Goal: Task Accomplishment & Management: Complete application form

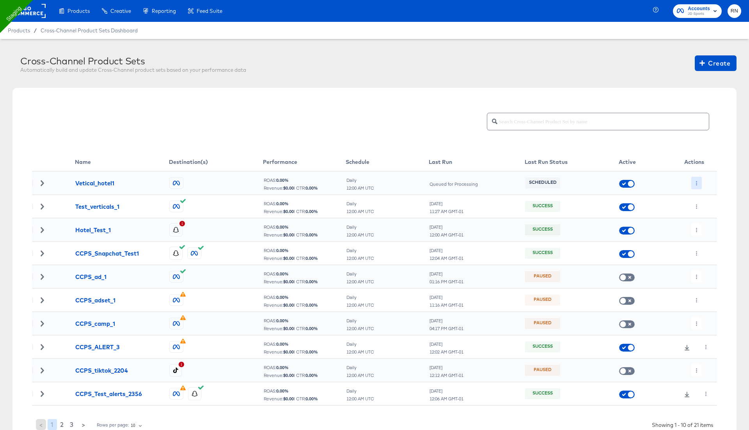
click at [695, 180] on button "button" at bounding box center [697, 183] width 11 height 12
click at [699, 198] on icon at bounding box center [700, 198] width 5 height 5
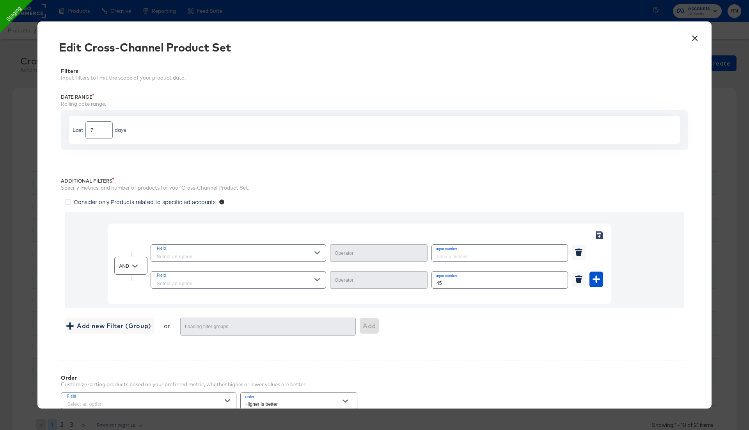
type input "Not Equal"
type input "Equal"
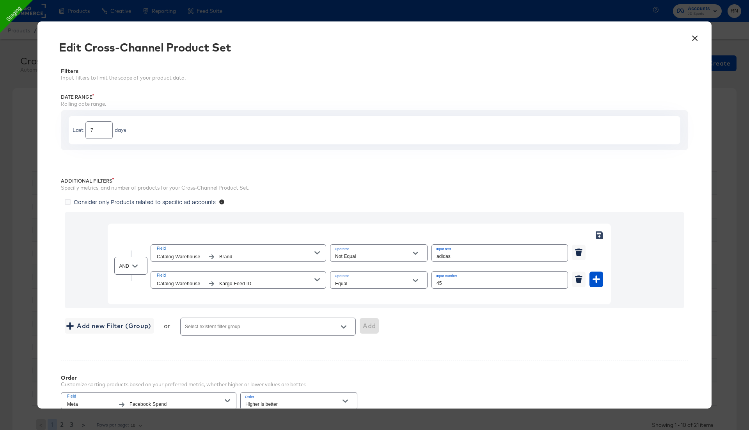
scroll to position [141, 0]
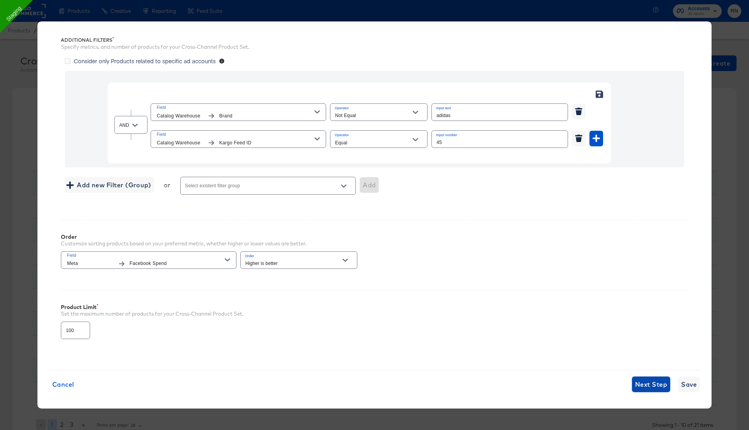
click at [647, 380] on span "Next Step" at bounding box center [651, 384] width 32 height 11
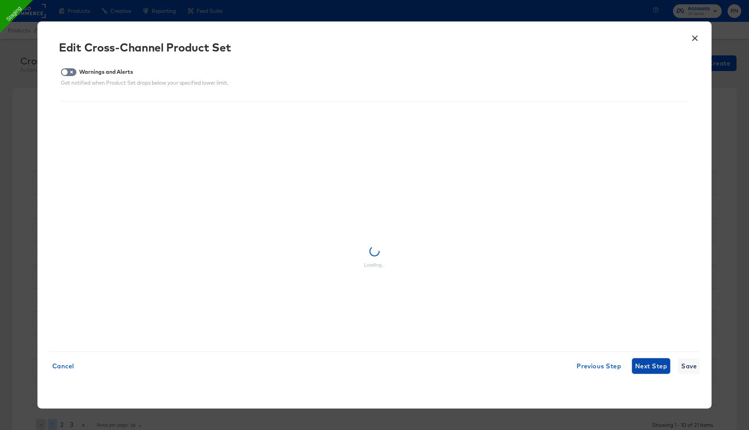
scroll to position [0, 0]
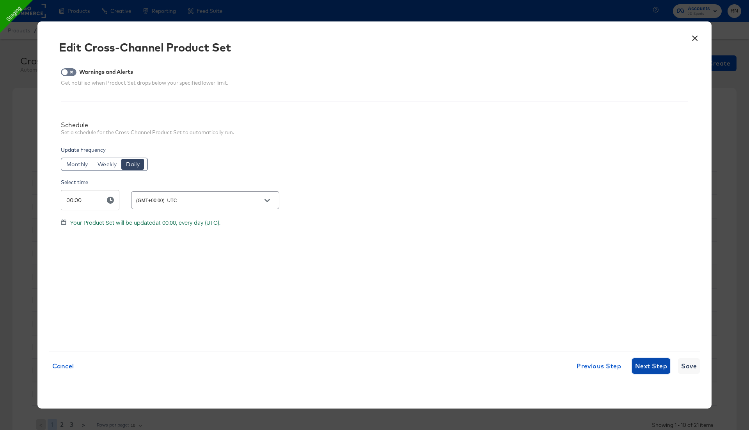
click at [643, 364] on span "Next Step" at bounding box center [651, 366] width 32 height 11
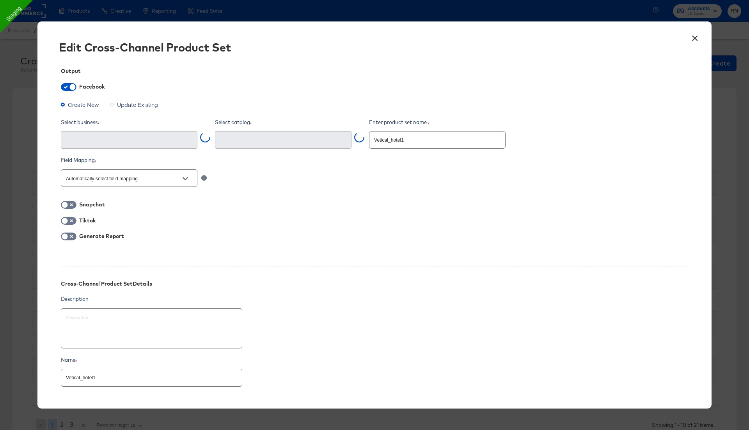
type input "Ghost Business StitcherAds (257579378080319)"
click at [382, 139] on input "Vetical_hotel1" at bounding box center [438, 136] width 136 height 17
click at [391, 141] on input "Vetical_hotel1" at bounding box center [438, 136] width 136 height 17
drag, startPoint x: 388, startPoint y: 138, endPoint x: 348, endPoint y: 138, distance: 40.2
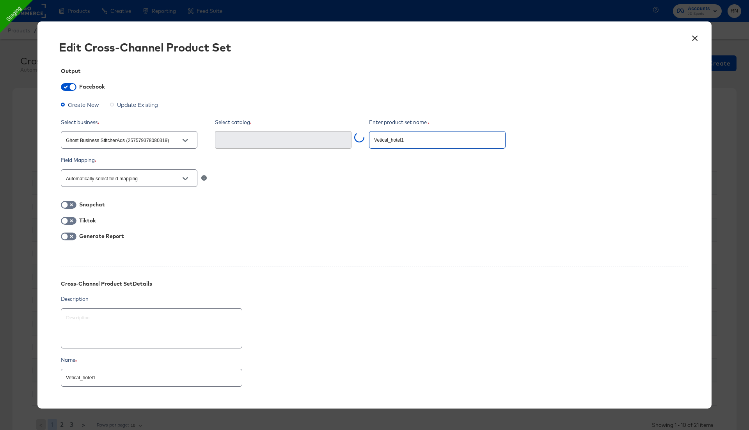
click at [348, 138] on div "Select business Ghost Business StitcherAds (257579378080319) Select catalog Ent…" at bounding box center [375, 135] width 628 height 32
type input "V_hotel1"
type textarea "x"
type input "V_hotel1e"
type textarea "x"
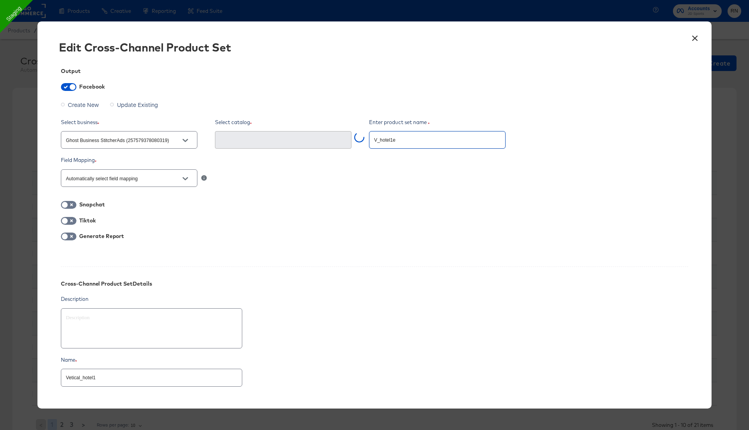
type input "V_hotel1er"
type textarea "x"
type input "V_hotel1ert"
type textarea "x"
type input "V_hotel1erti"
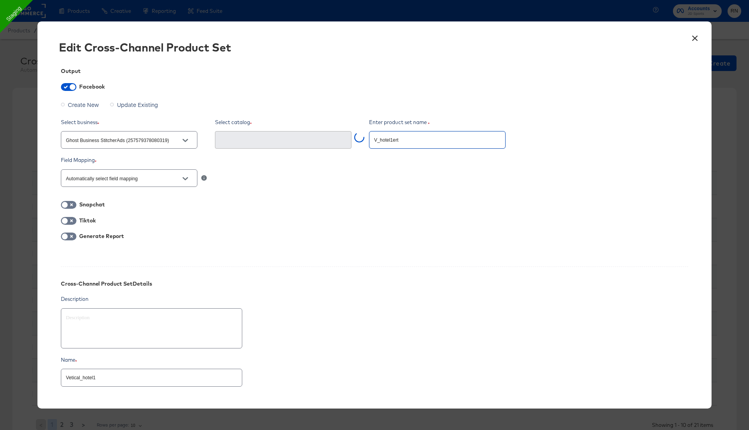
type textarea "x"
type input "V_hotel1ertic"
type textarea "x"
type input "V_hotel1ertica"
type textarea "x"
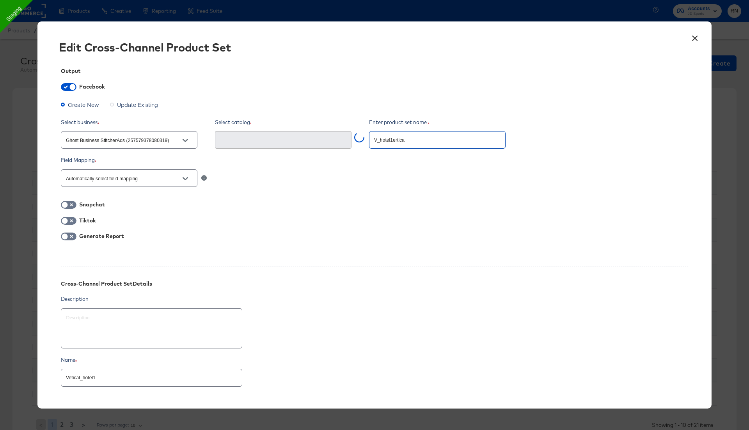
type input "V_hotel1ertical"
type textarea "x"
type input "V_hotel1erticals"
type textarea "x"
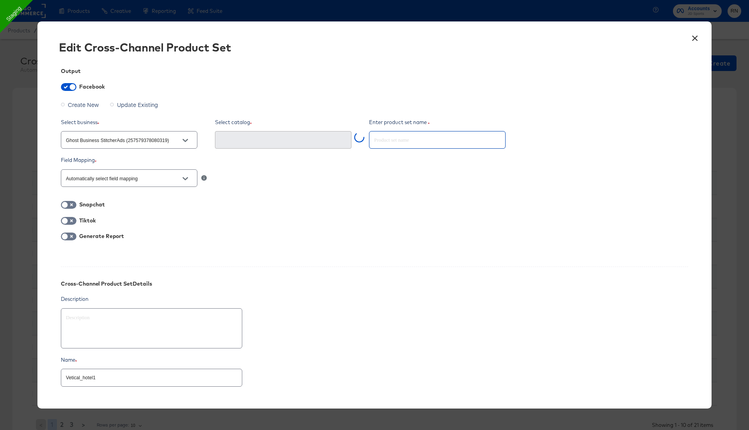
type input "v"
type textarea "x"
type input "ve"
type textarea "x"
type input "ver"
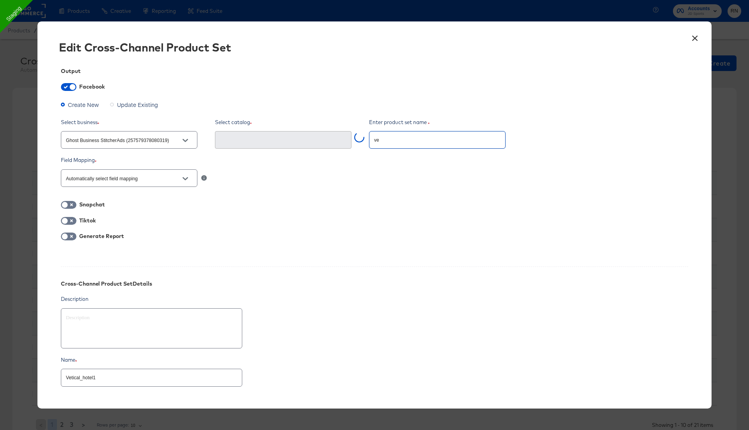
type textarea "x"
type input "vert"
type textarea "x"
type input "verti"
type textarea "x"
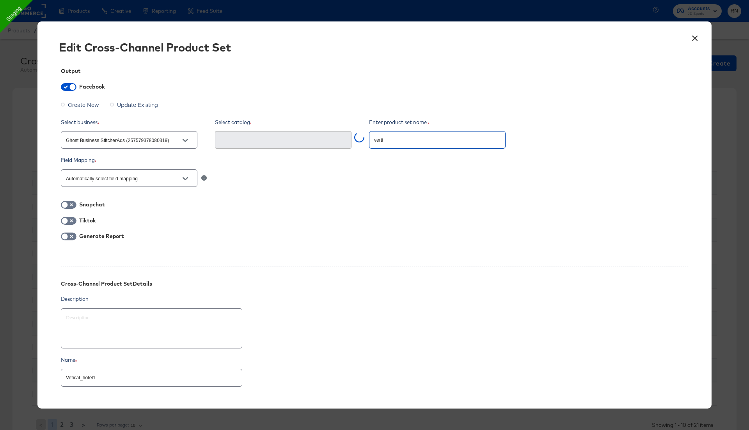
type input "vertic"
type textarea "x"
type input "vertica"
type textarea "x"
type input "vertical"
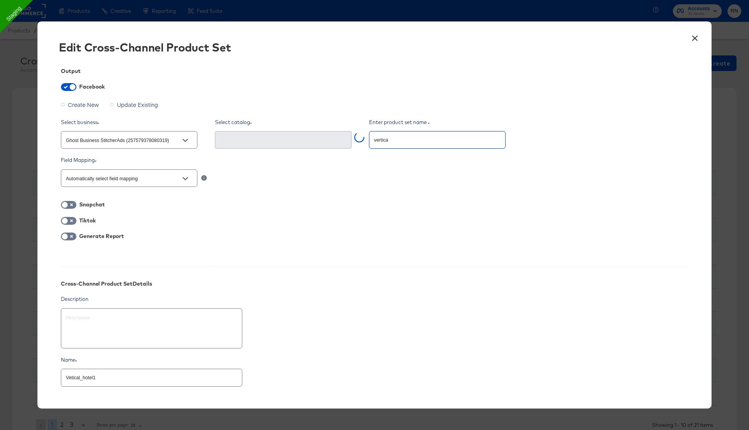
type textarea "x"
type input "verticals"
type textarea "x"
type input "verticals_"
type textarea "x"
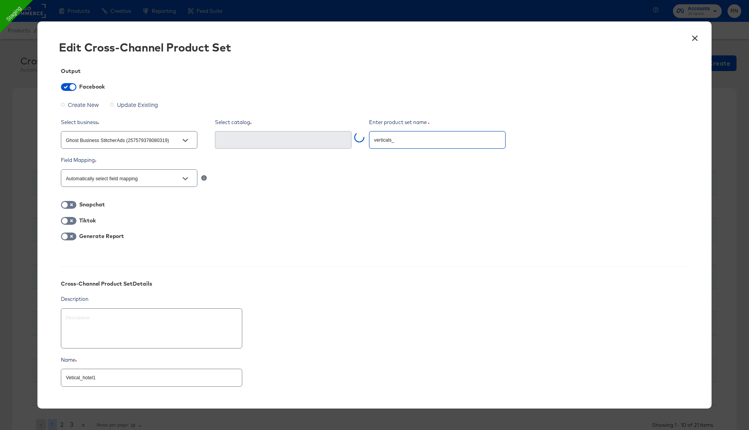
type input "verticals_h"
type textarea "x"
type input "verticals_ho"
type textarea "x"
type input "verticals_hot"
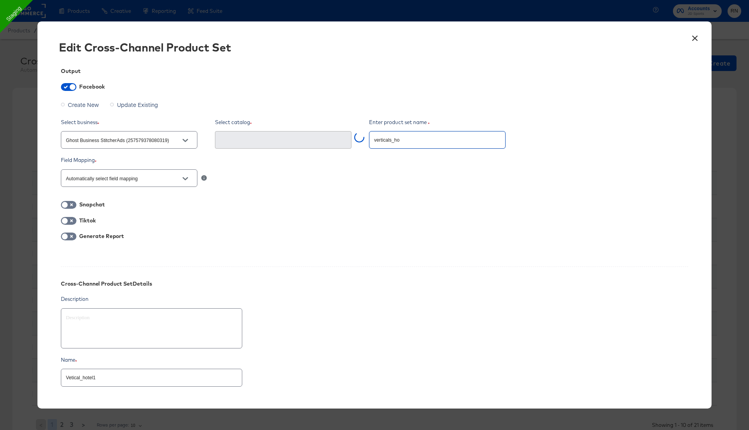
type textarea "x"
type input "verticals_hote"
type textarea "x"
type input "verticals_hotel"
type textarea "x"
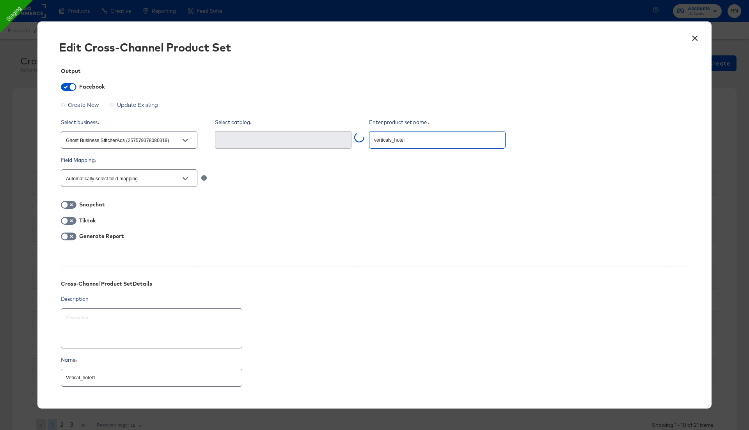
type input "verticals_hotel_"
type textarea "x"
type input "verticals_hotel_c"
type textarea "x"
type input "verticals_hotel_cc"
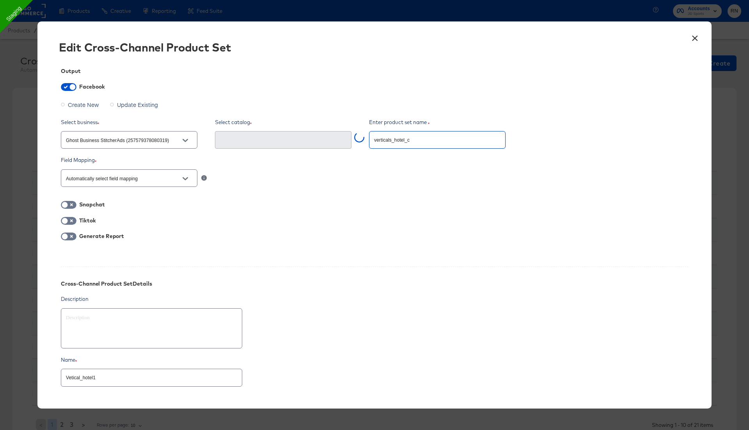
type textarea "x"
type input "verticals_hotel_ccp"
type textarea "x"
type input "verticals_hotel_ccps"
type textarea "x"
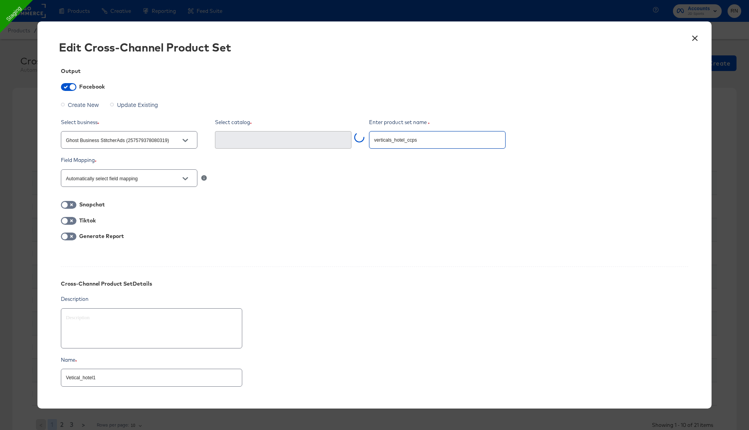
type input "verticals_hotel_ccps_"
type textarea "x"
type input "verticals_hotel_ccps_n"
type textarea "x"
type input "verticals_hotel_ccps_ne"
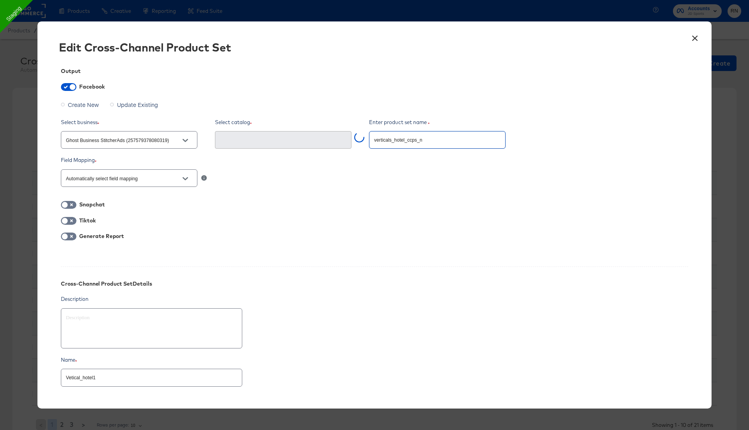
type textarea "x"
type input "verticals_hotel_ccps_new"
type textarea "x"
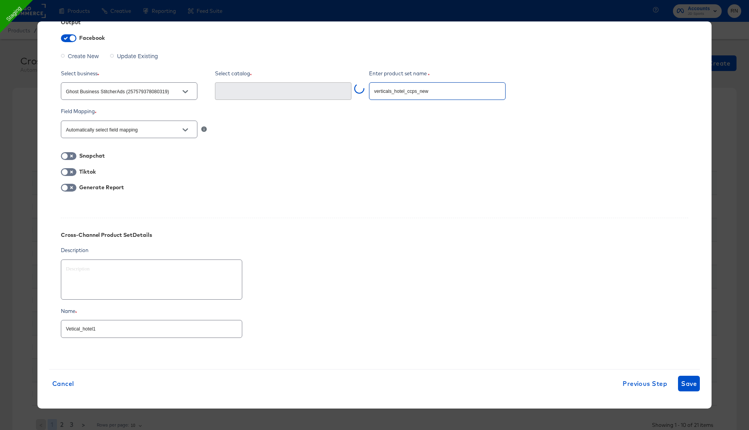
type input "verticals_hotel_ccps_new"
click at [139, 329] on input "Vetical_hotel1" at bounding box center [151, 325] width 181 height 17
paste input "verticals_hotel_ccps_new"
type textarea "x"
type input "verticals_hotel_ccps_new"
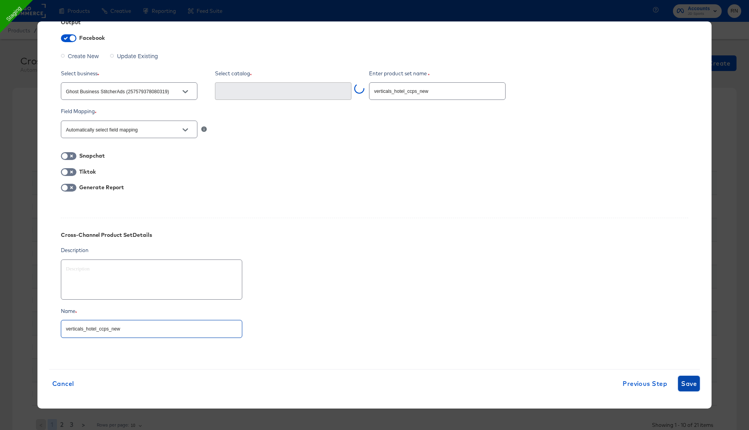
click at [685, 386] on span "Save" at bounding box center [689, 383] width 16 height 11
type textarea "x"
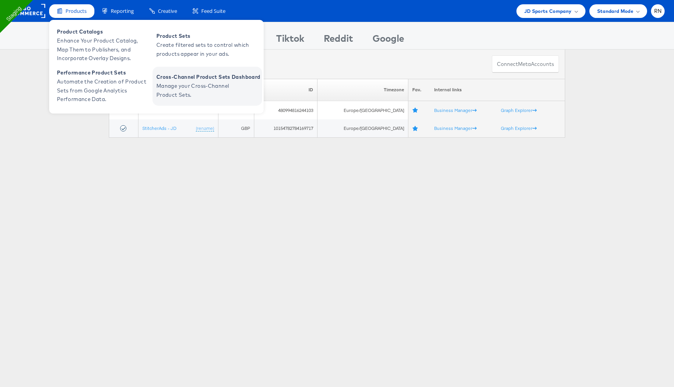
click at [179, 90] on span "Manage your Cross-Channel Product Sets." at bounding box center [203, 91] width 94 height 18
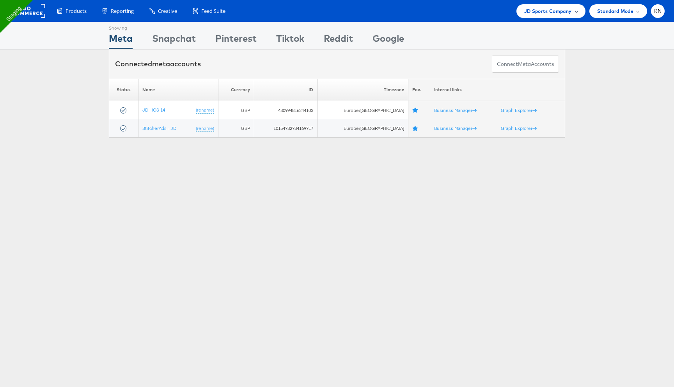
click at [542, 10] on span "JD Sports Company" at bounding box center [549, 11] width 48 height 8
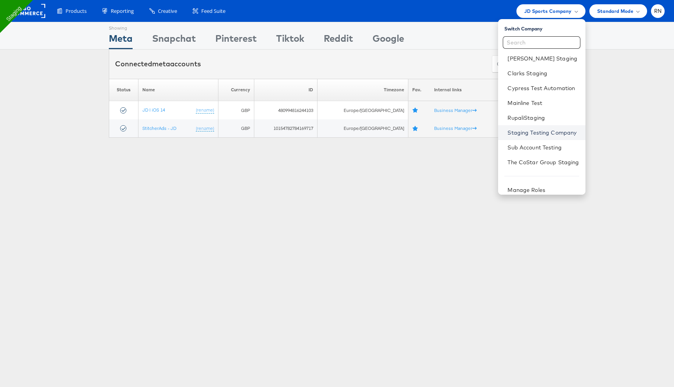
click at [528, 129] on link "Staging Testing Company" at bounding box center [543, 133] width 71 height 8
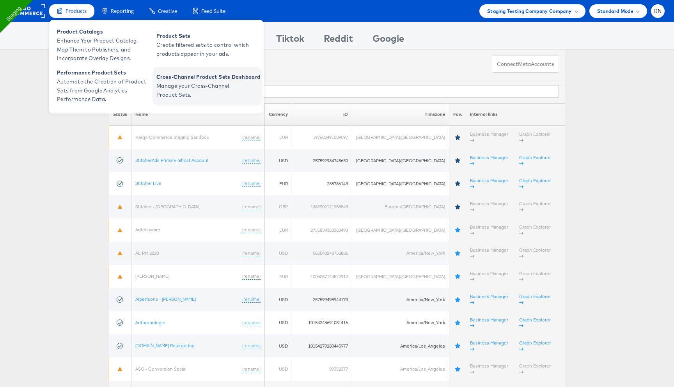
click at [171, 92] on span "Manage your Cross-Channel Product Sets." at bounding box center [203, 91] width 94 height 18
